Goal: Task Accomplishment & Management: Use online tool/utility

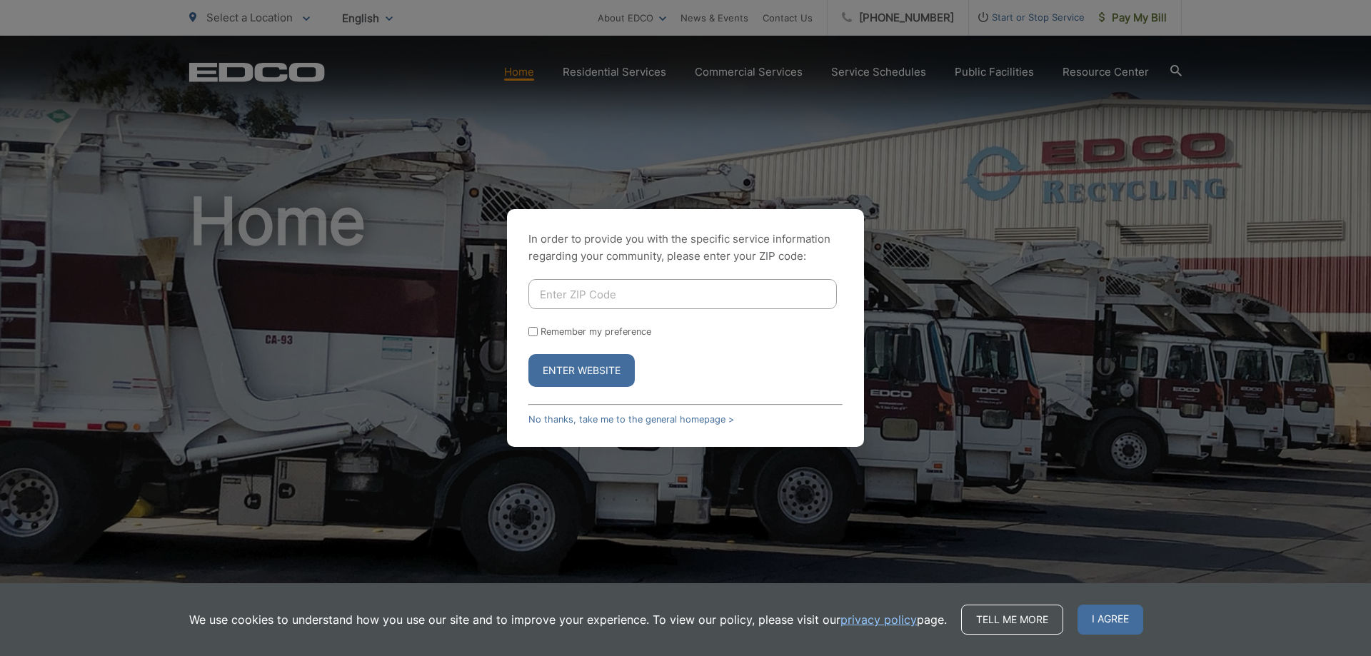
click at [533, 333] on input "Remember my preference" at bounding box center [532, 331] width 9 height 9
checkbox input "true"
click at [568, 298] on input "Enter ZIP Code" at bounding box center [682, 294] width 308 height 30
type input "92024"
click at [575, 372] on button "Enter Website" at bounding box center [581, 370] width 106 height 33
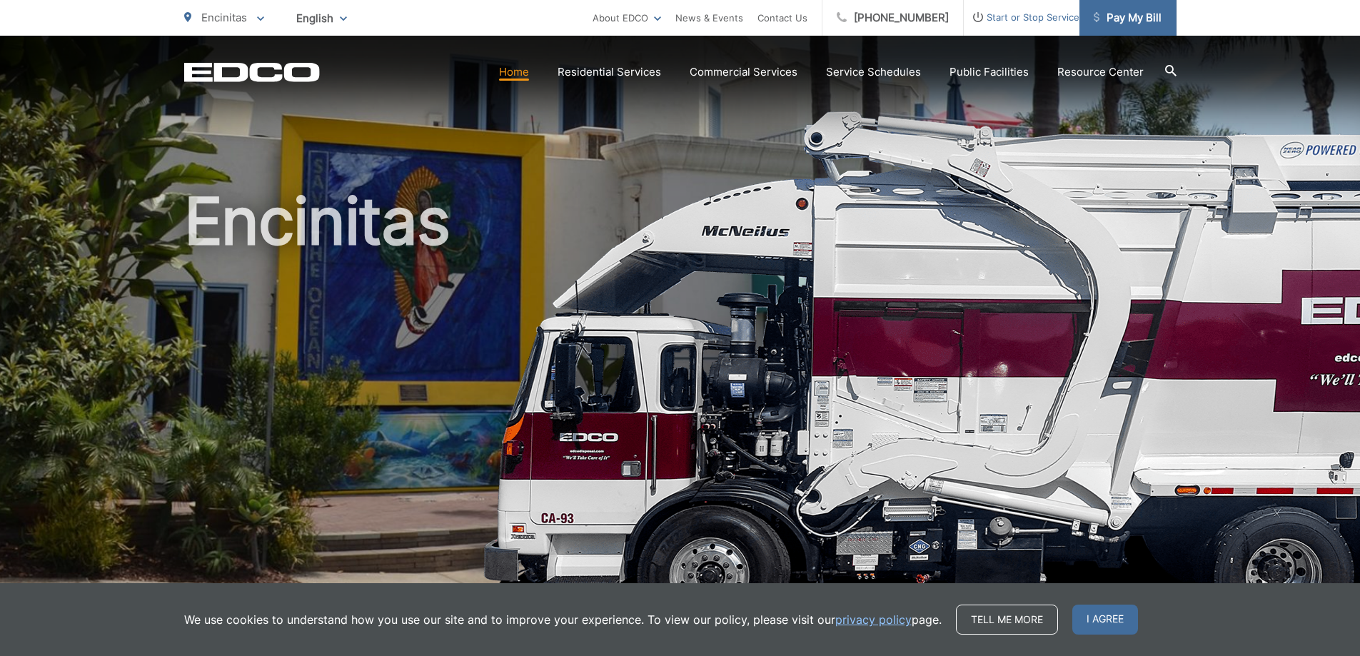
click at [1130, 19] on span "Pay My Bill" at bounding box center [1128, 17] width 68 height 17
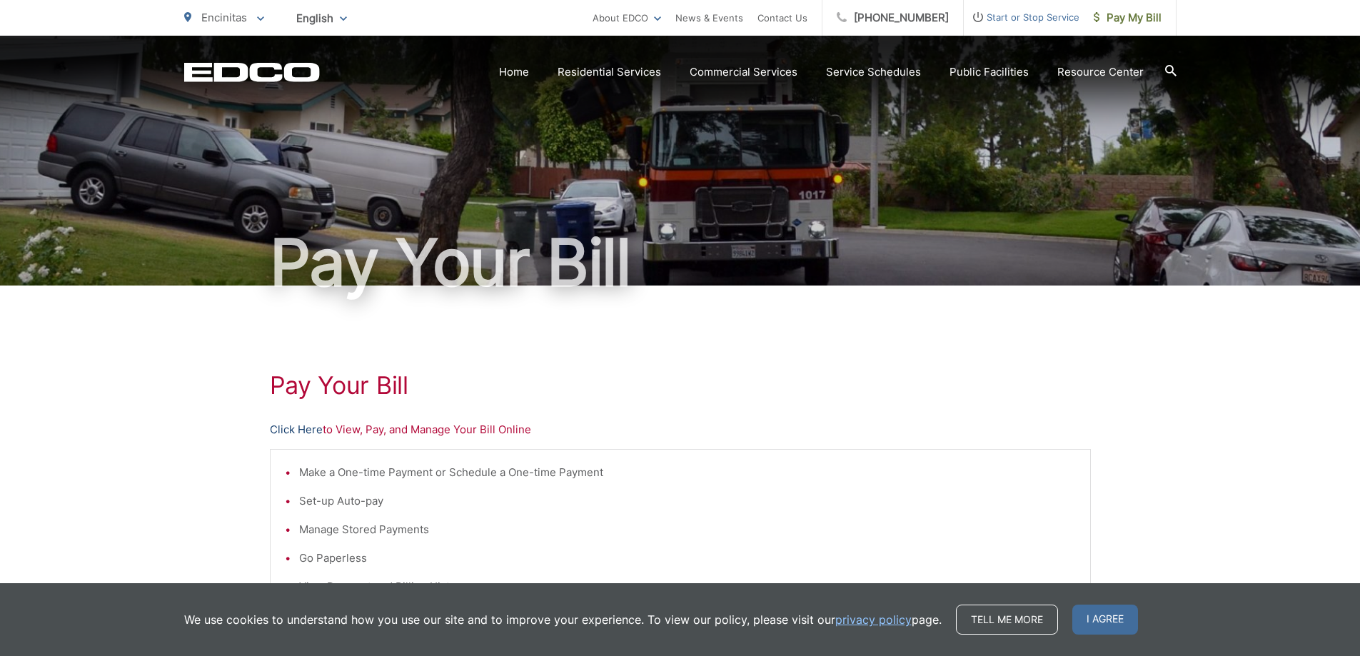
click at [308, 432] on link "Click Here" at bounding box center [296, 429] width 53 height 17
